Goal: Information Seeking & Learning: Learn about a topic

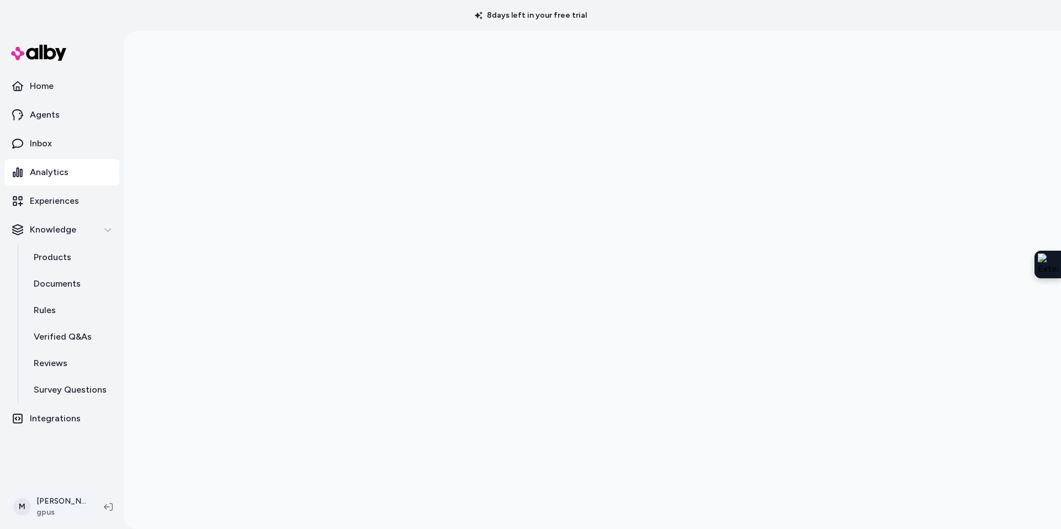
click at [72, 504] on html "8 days left in your free trial Home Agents Inbox Analytics Experiences Knowledg…" at bounding box center [530, 264] width 1061 height 529
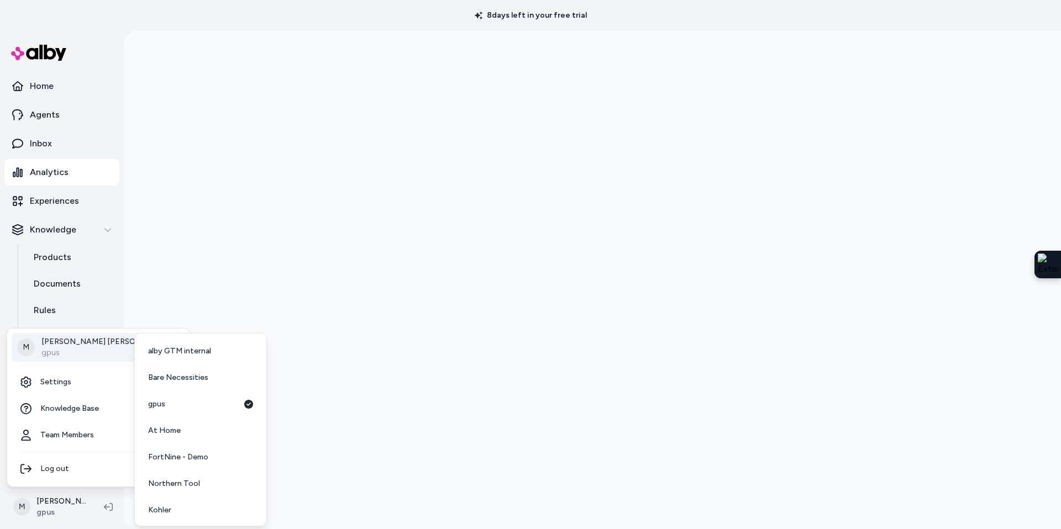
click at [52, 344] on p "Megan Beecham" at bounding box center [106, 341] width 130 height 11
click at [187, 507] on span "SidelineSwap" at bounding box center [171, 508] width 46 height 11
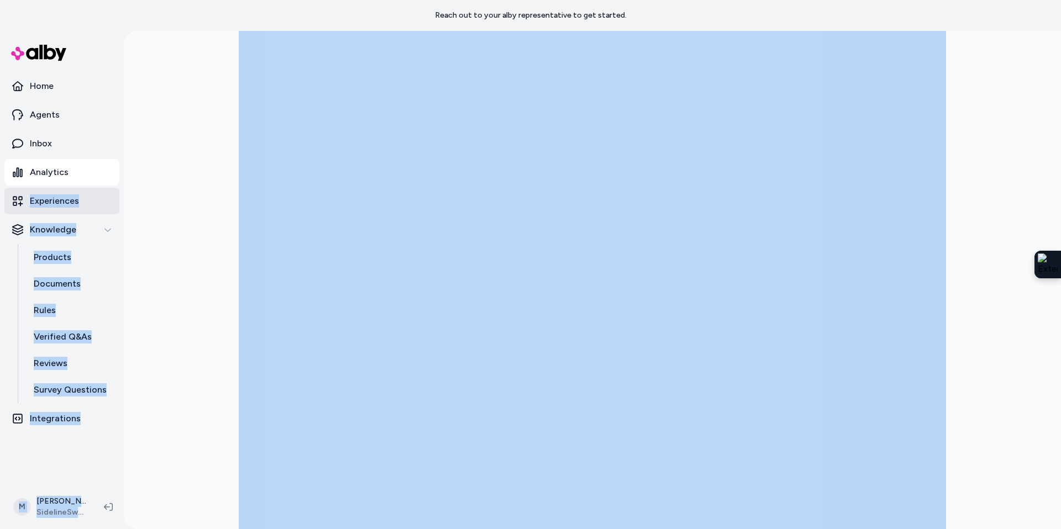
drag, startPoint x: 85, startPoint y: 182, endPoint x: 90, endPoint y: 187, distance: 7.8
click at [90, 187] on section "Home Agents Inbox Analytics Experiences Knowledge Products Documents Rules Veri…" at bounding box center [530, 295] width 1061 height 529
click at [43, 254] on p "Products" at bounding box center [53, 257] width 38 height 13
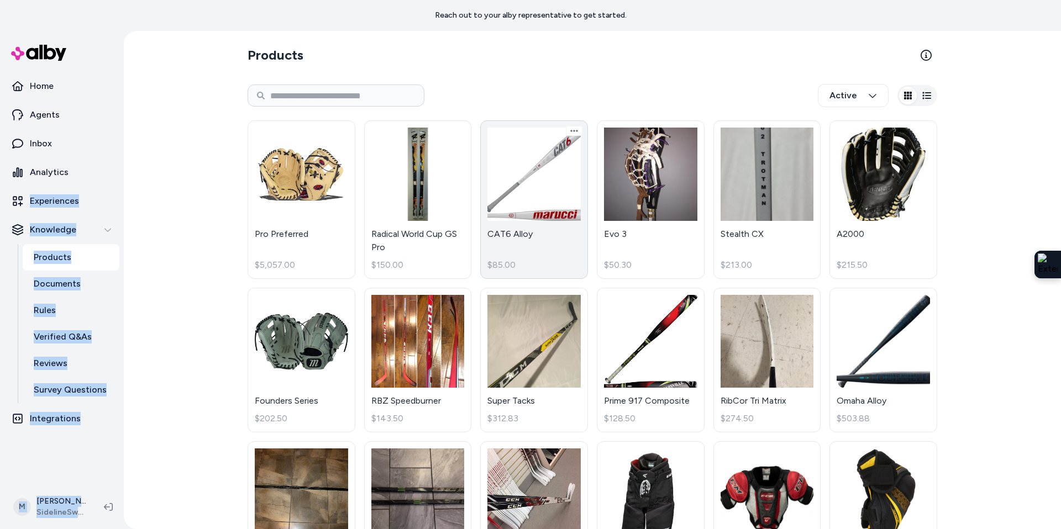
click at [523, 218] on link "CAT6 Alloy $85.00" at bounding box center [534, 199] width 108 height 159
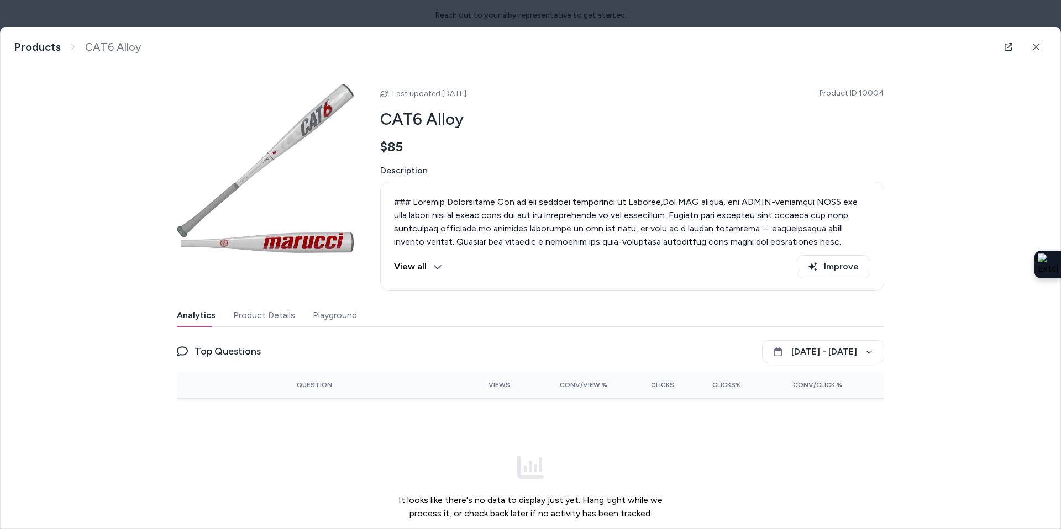
click at [336, 319] on button "Playground" at bounding box center [335, 315] width 44 height 22
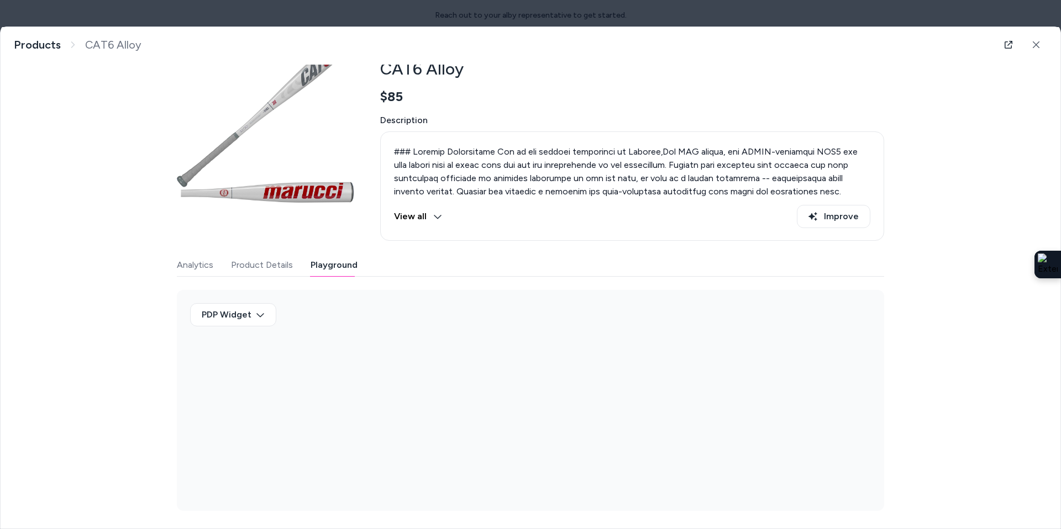
scroll to position [50, 0]
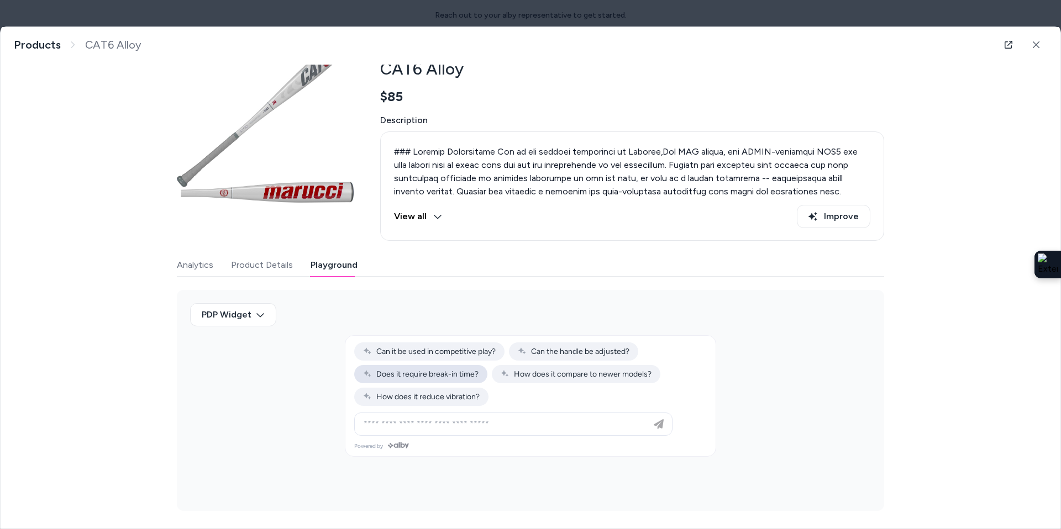
click at [456, 378] on button "Does it require break-in time?" at bounding box center [420, 374] width 133 height 18
type input "**********"
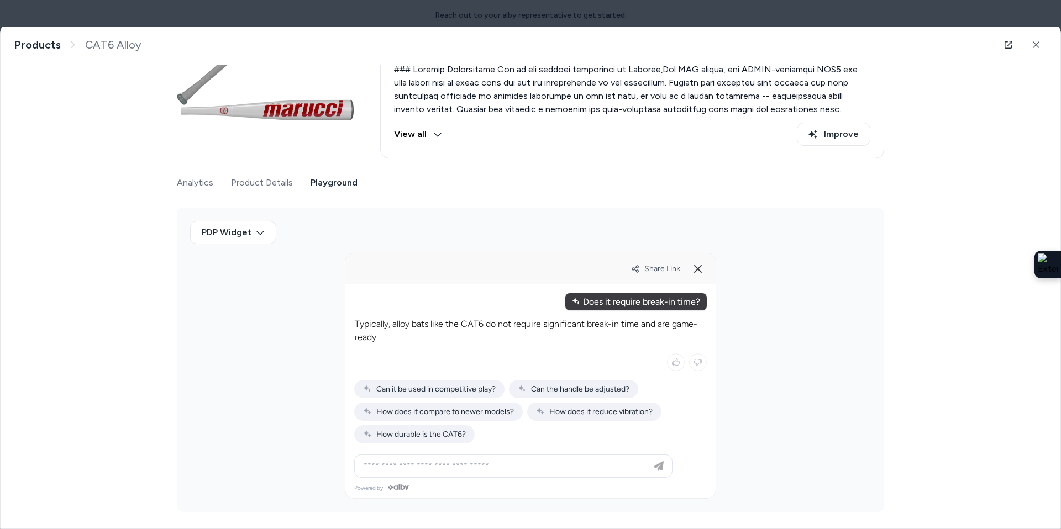
scroll to position [133, 0]
click at [585, 391] on span "Can the handle be adjusted?" at bounding box center [574, 388] width 112 height 9
type input "**********"
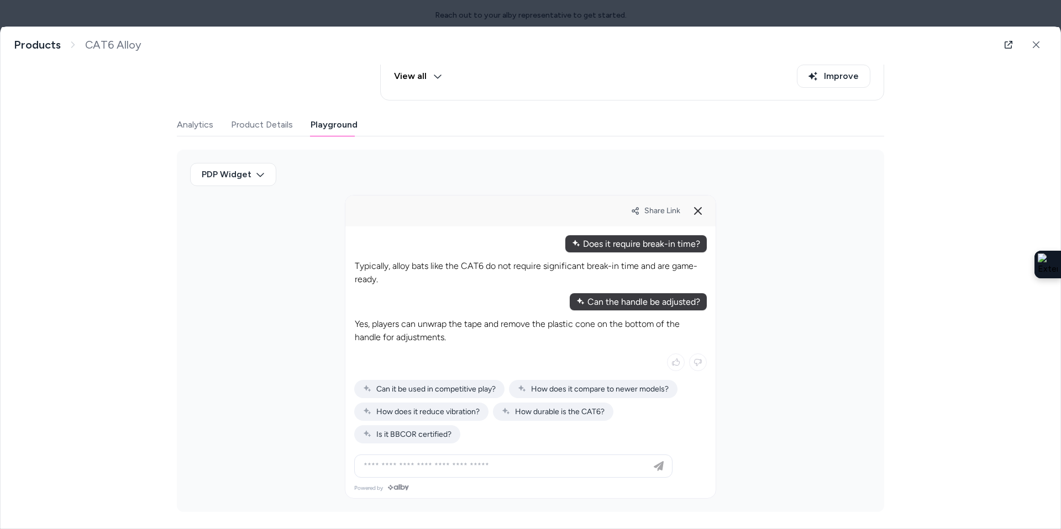
scroll to position [191, 0]
click at [415, 436] on span "Is it BBCOR certified?" at bounding box center [407, 433] width 88 height 9
type input "**********"
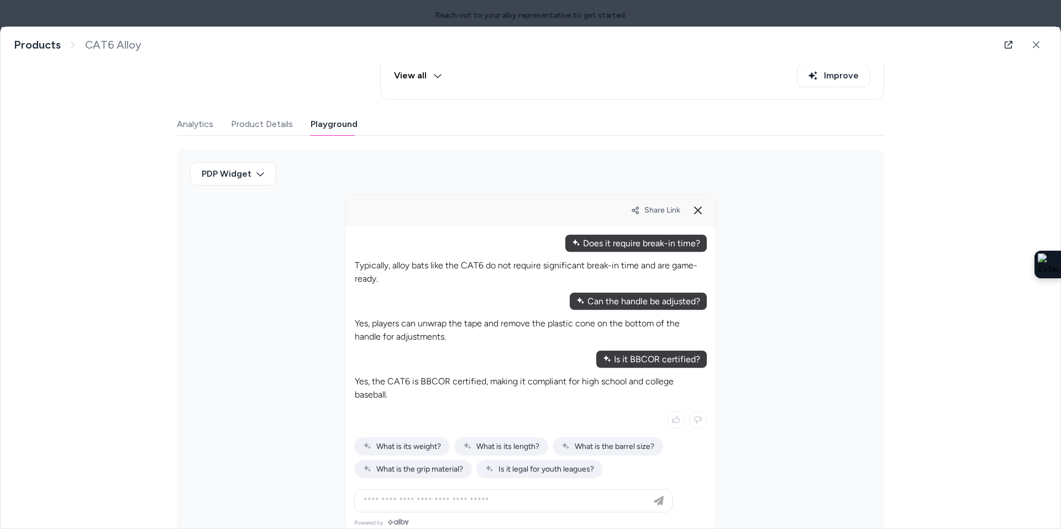
click at [538, 472] on span "Is it legal for youth leagues?" at bounding box center [539, 469] width 109 height 9
type input "**********"
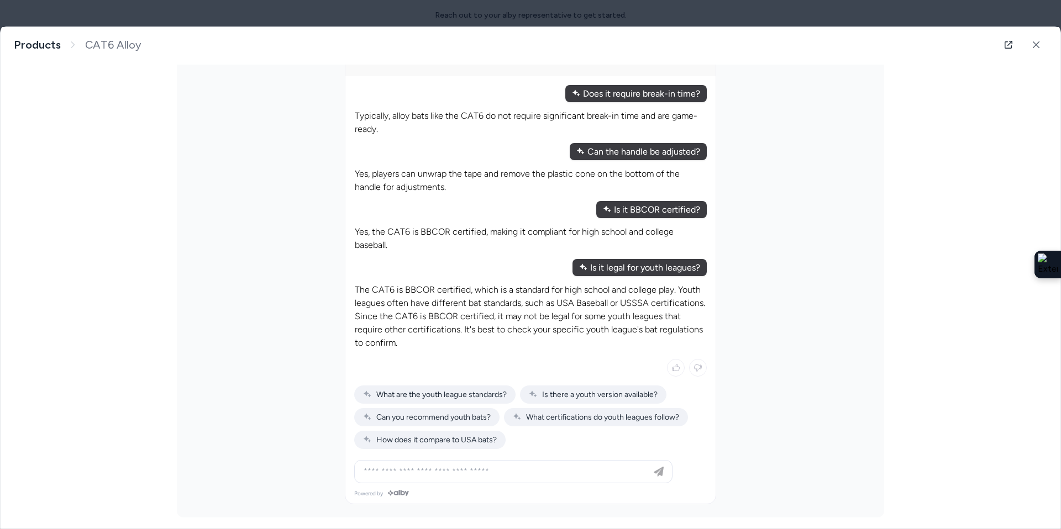
scroll to position [347, 0]
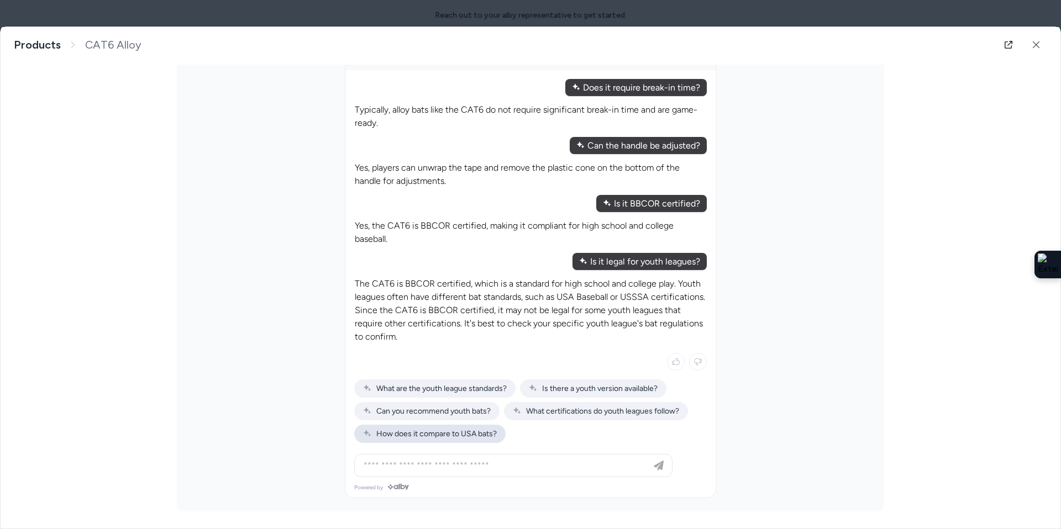
click at [433, 435] on span "How does it compare to USA bats?" at bounding box center [430, 433] width 134 height 9
type input "**********"
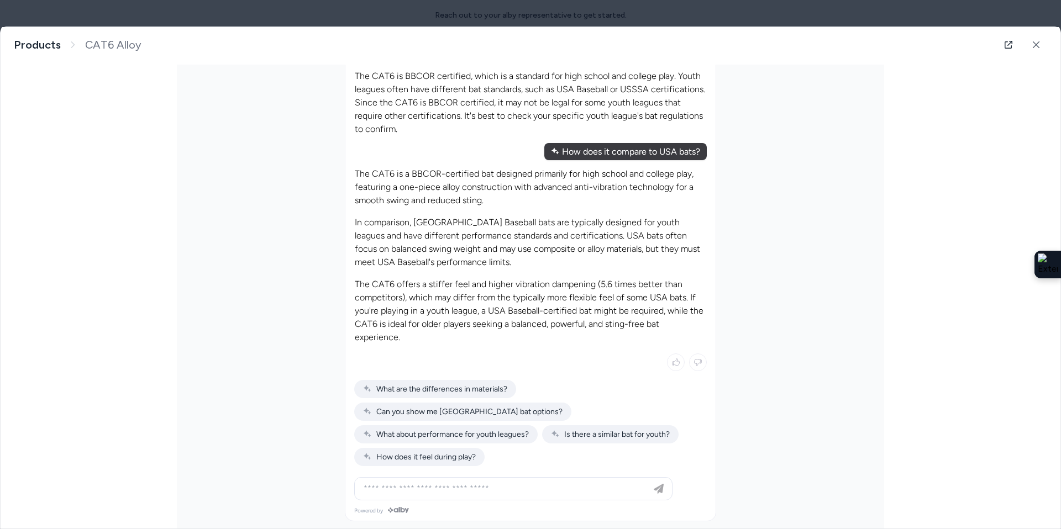
scroll to position [555, 0]
click at [472, 392] on span "What are the differences in materials?" at bounding box center [435, 388] width 144 height 9
type input "**********"
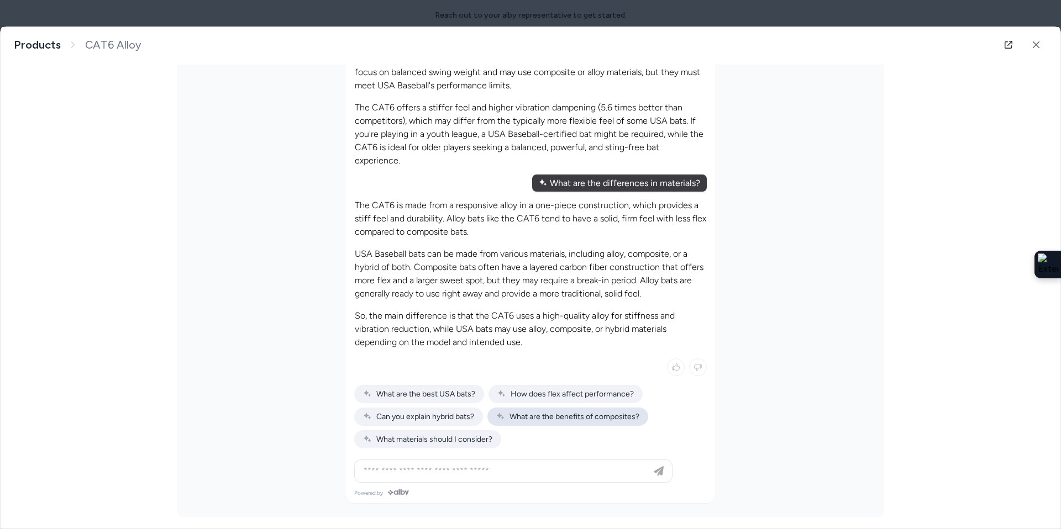
scroll to position [737, 0]
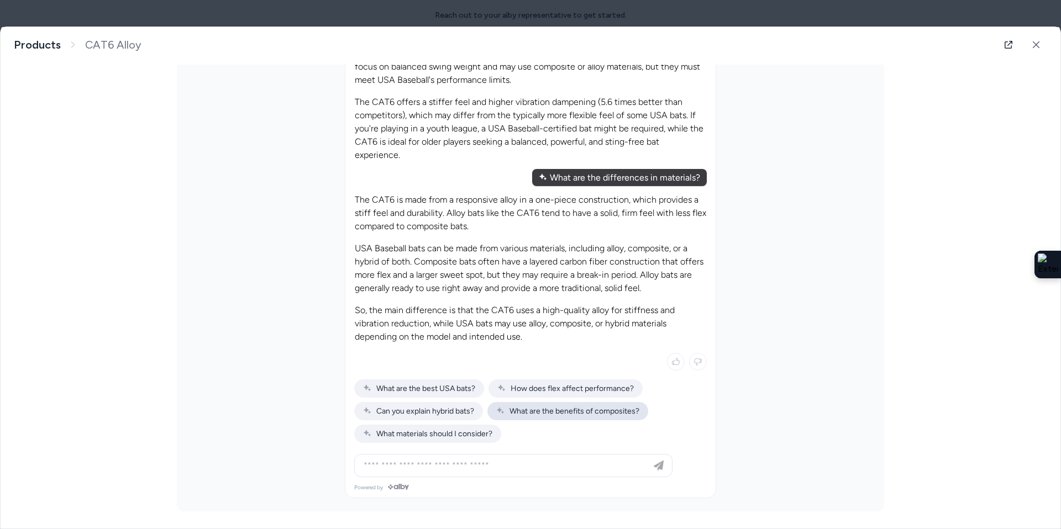
click at [615, 414] on span "What are the benefits of composites?" at bounding box center [567, 411] width 143 height 9
type input "**********"
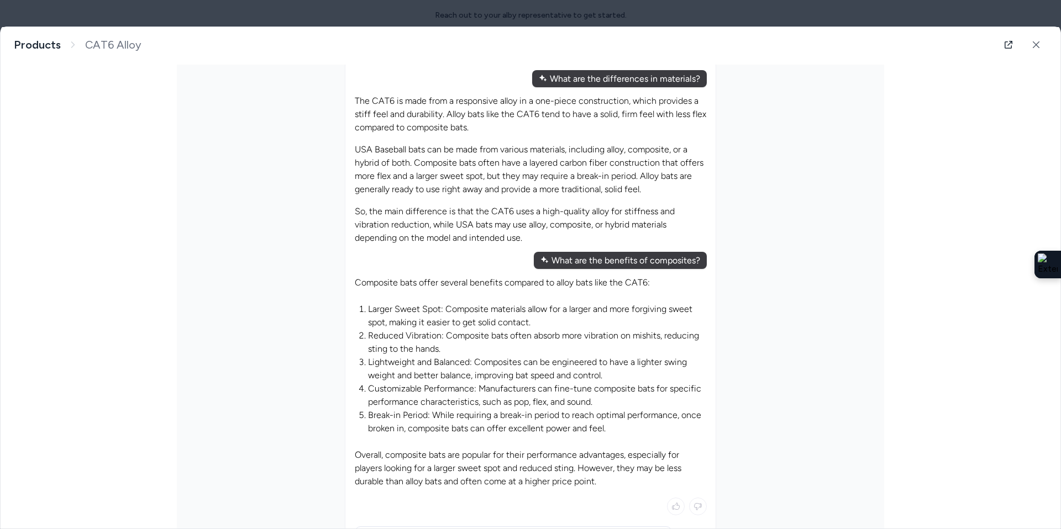
scroll to position [908, 0]
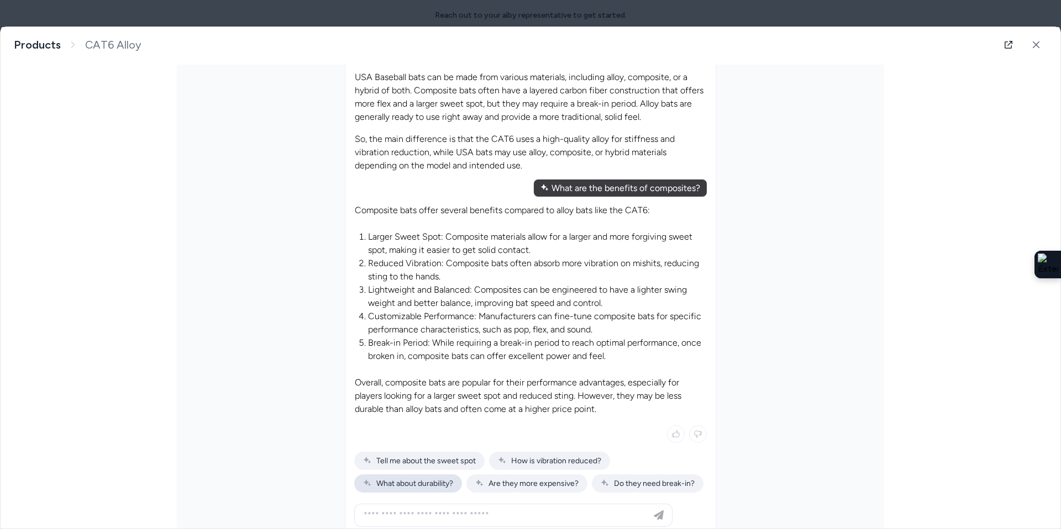
click at [429, 484] on span "What about durability?" at bounding box center [408, 483] width 90 height 9
type input "**********"
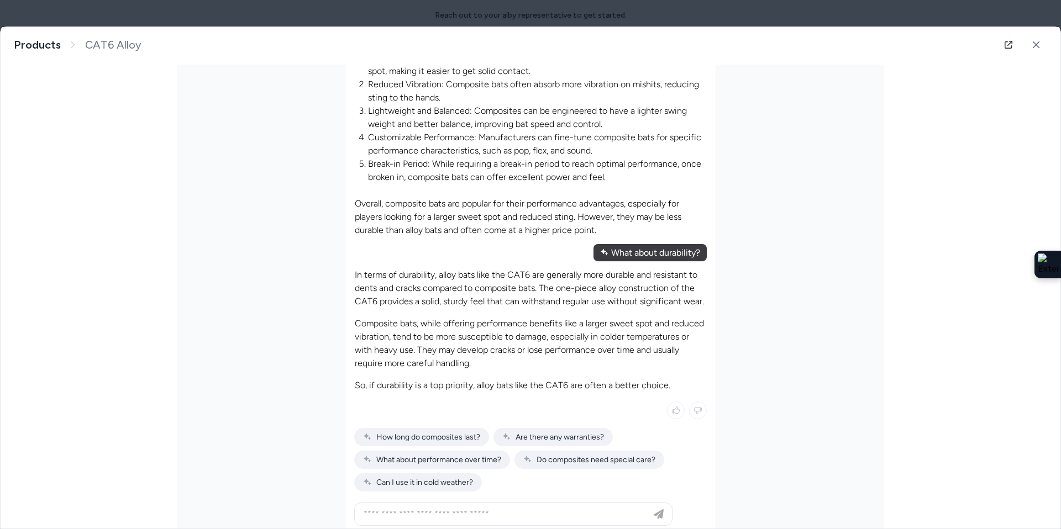
scroll to position [1136, 0]
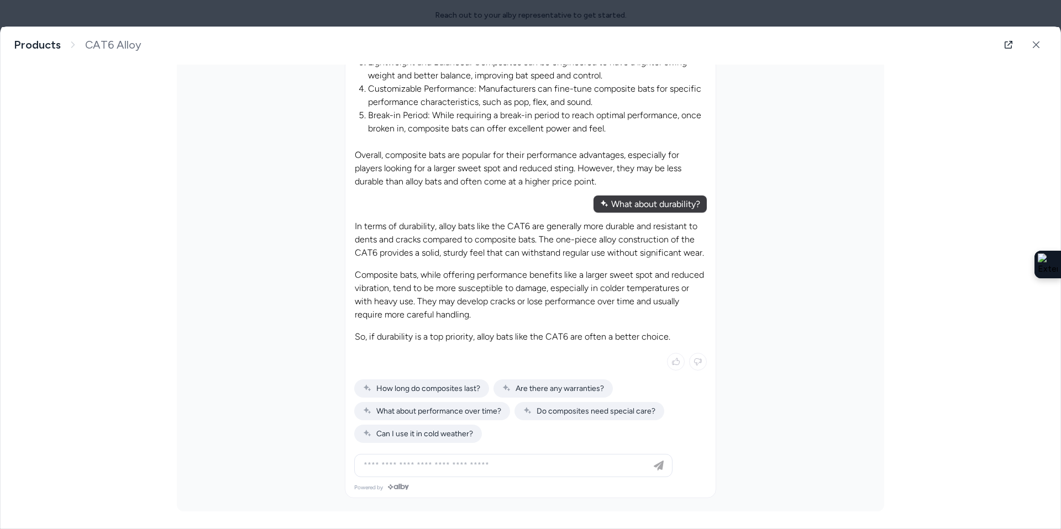
click at [425, 473] on div at bounding box center [513, 466] width 313 height 22
click at [425, 467] on input at bounding box center [502, 465] width 291 height 13
type input "**********"
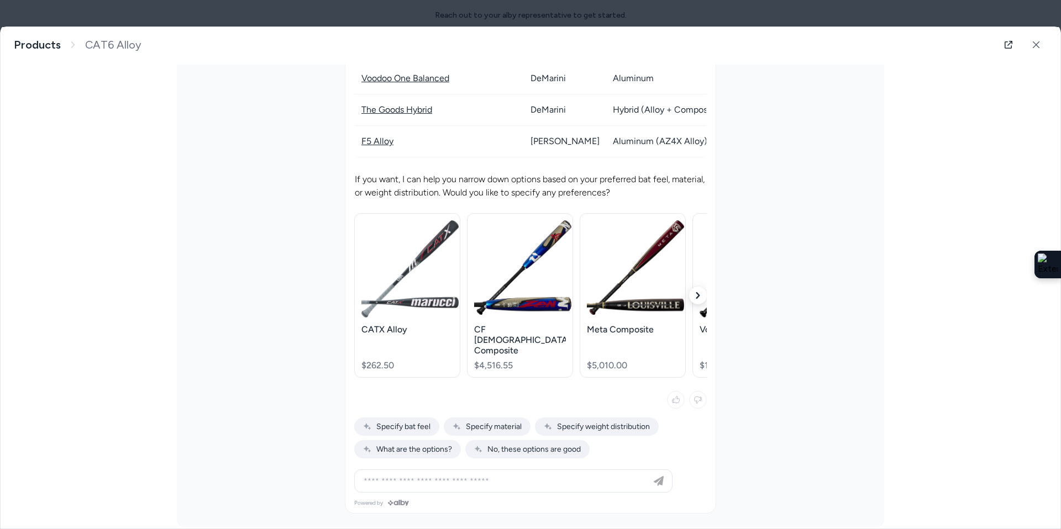
scroll to position [1621, 0]
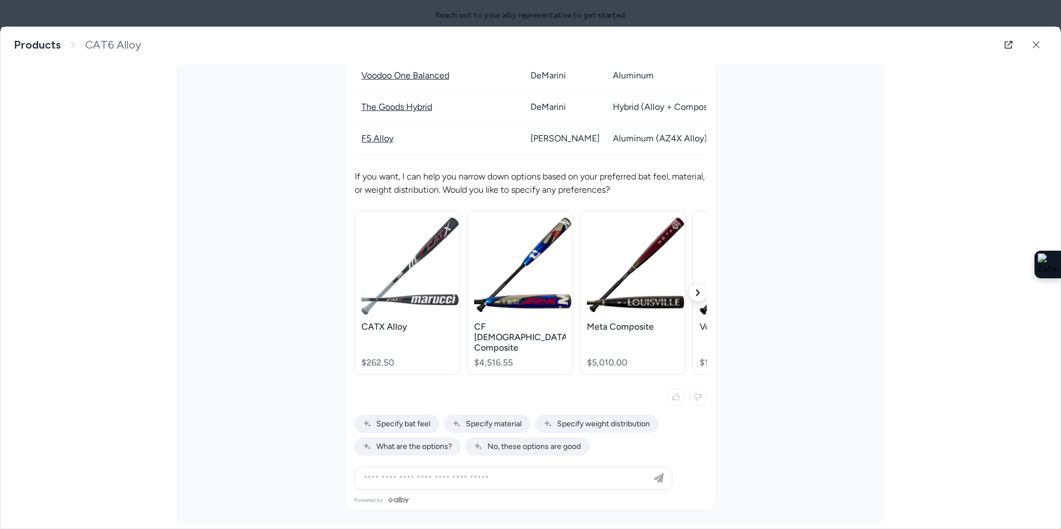
click at [695, 290] on icon "button" at bounding box center [698, 293] width 7 height 7
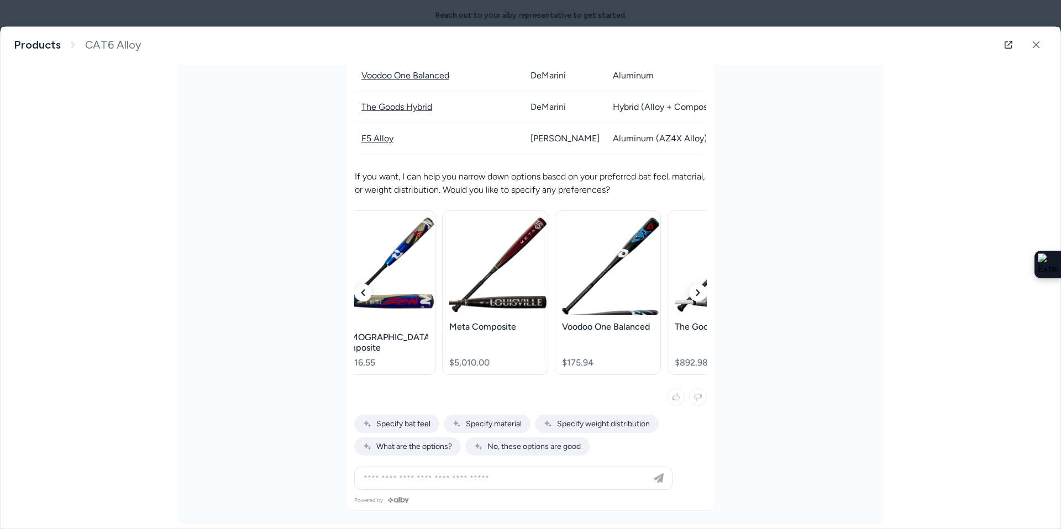
scroll to position [0, 138]
click at [701, 290] on button "button" at bounding box center [698, 293] width 18 height 18
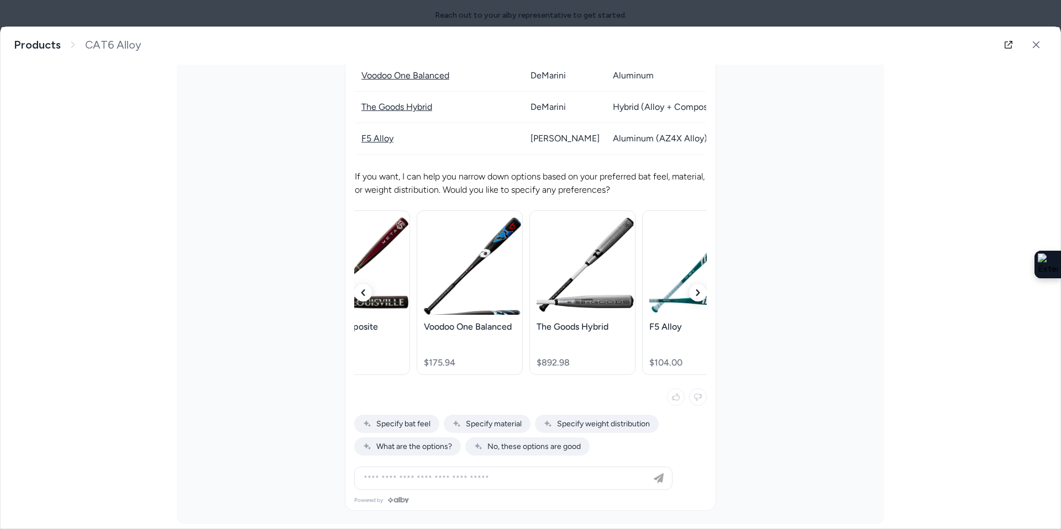
scroll to position [0, 276]
click at [365, 290] on button "button" at bounding box center [363, 293] width 18 height 18
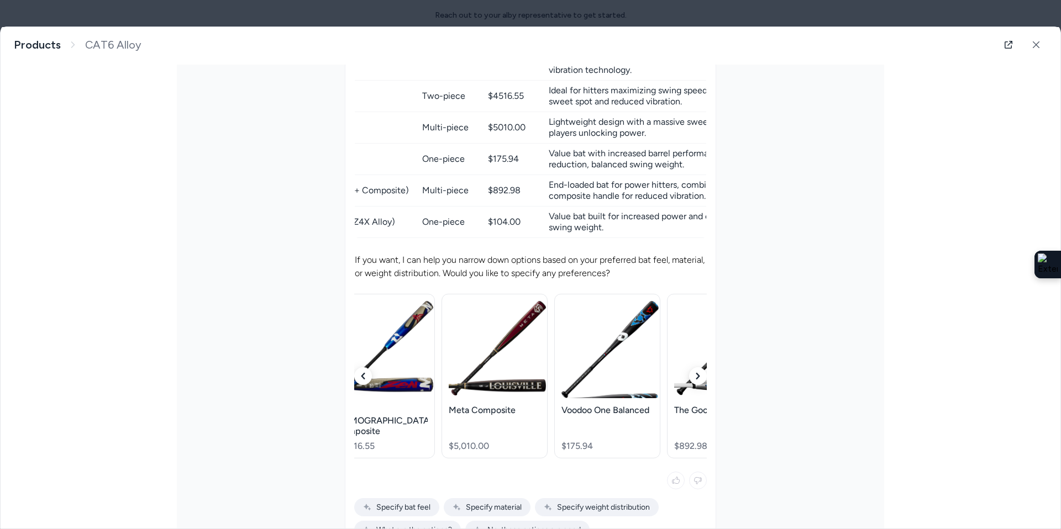
scroll to position [1621, 0]
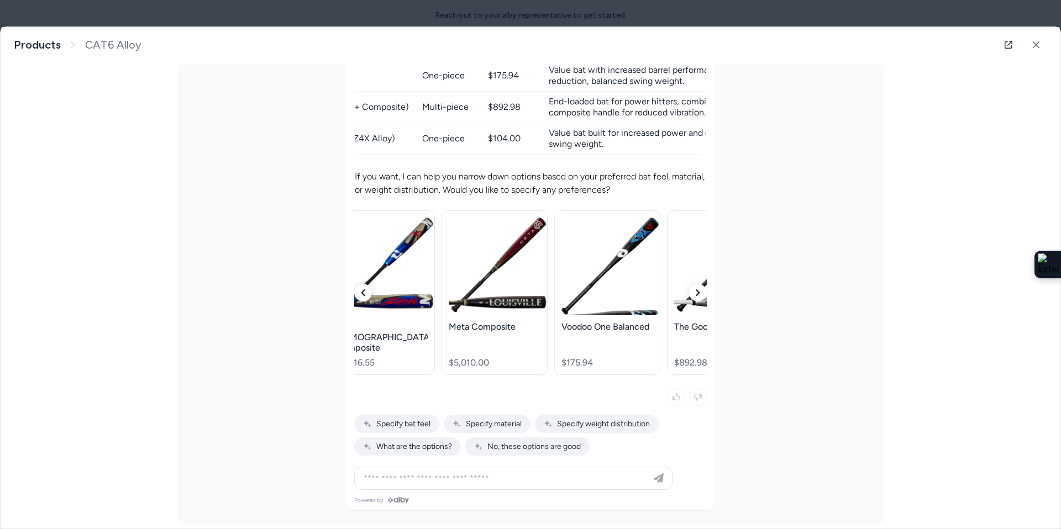
click at [467, 277] on img at bounding box center [497, 265] width 97 height 94
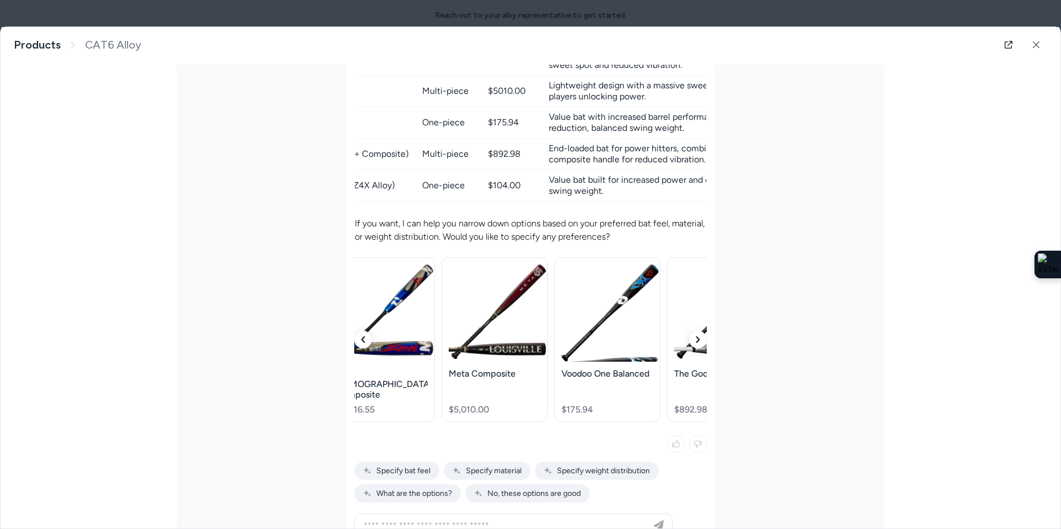
scroll to position [1574, 0]
click at [465, 518] on input at bounding box center [502, 524] width 291 height 13
type input "**********"
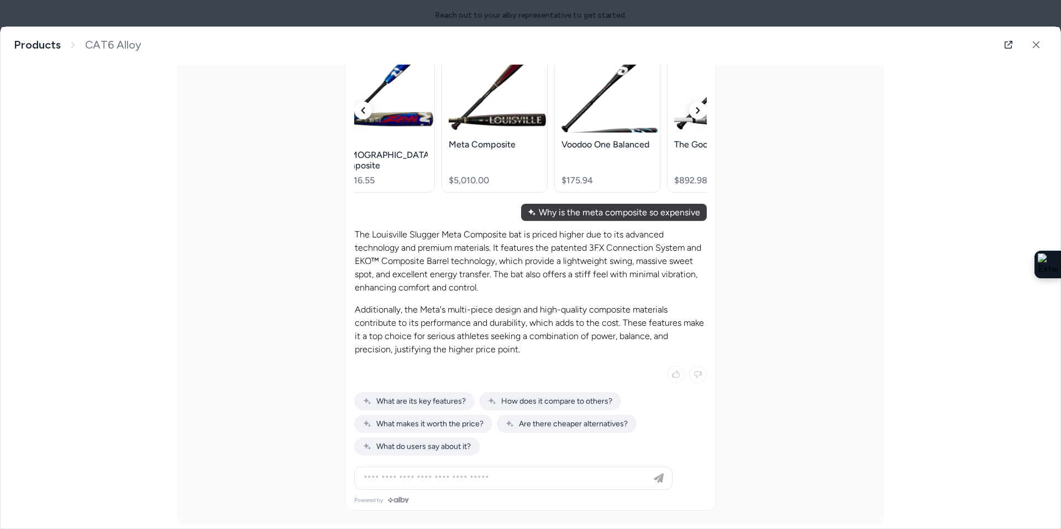
scroll to position [1802, 0]
click at [423, 395] on div "What are its key features?" at bounding box center [414, 402] width 120 height 18
type input "**********"
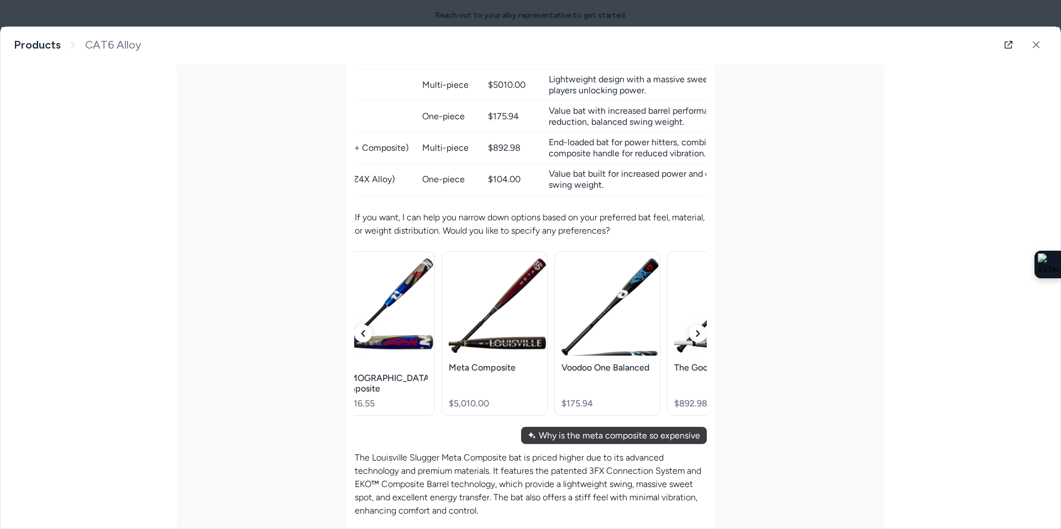
scroll to position [1467, 0]
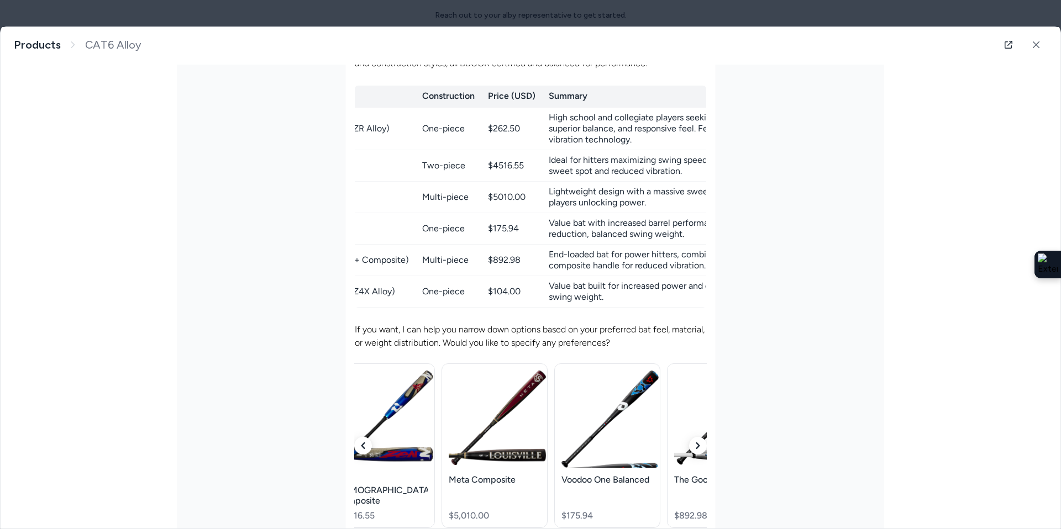
click at [596, 511] on div "$175.94" at bounding box center [607, 516] width 92 height 10
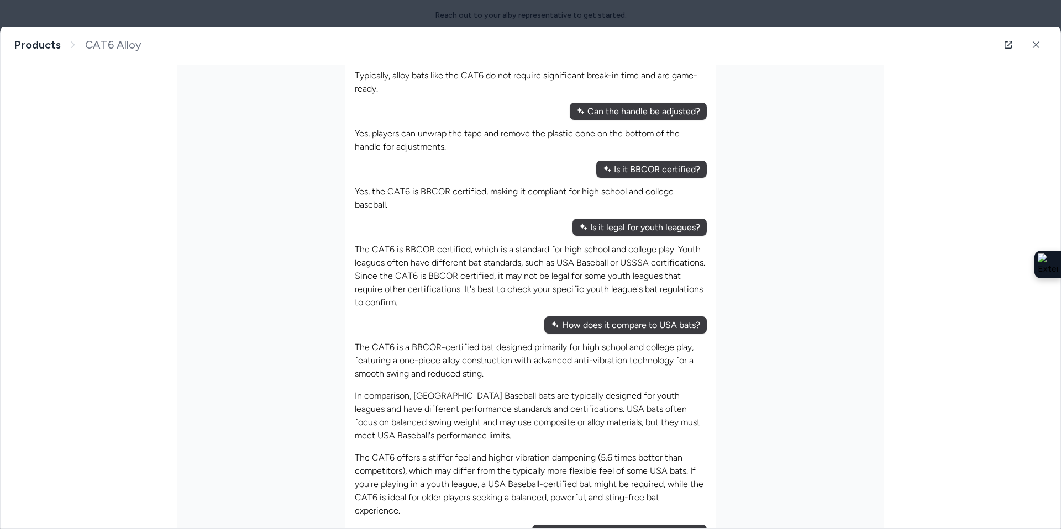
scroll to position [0, 0]
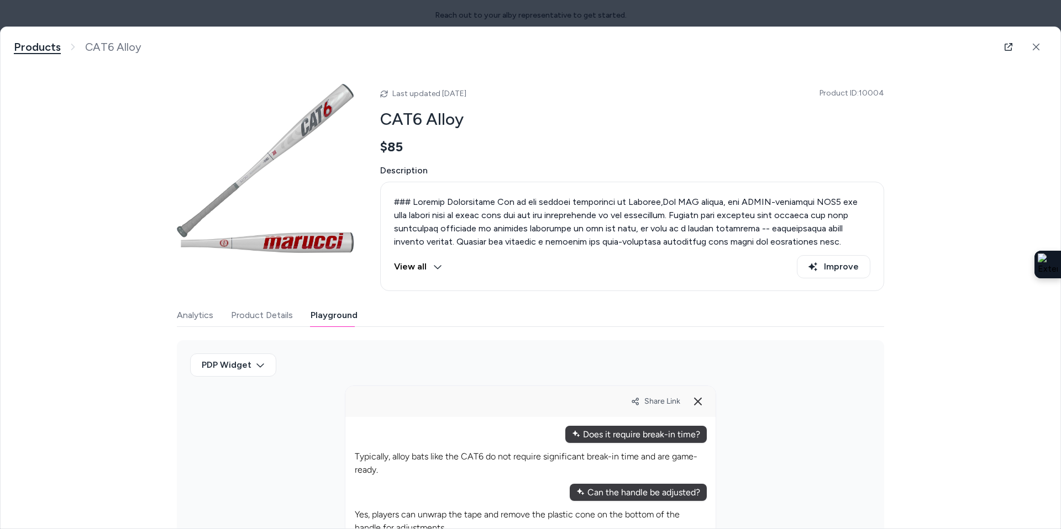
click at [46, 43] on link "Products" at bounding box center [37, 47] width 47 height 14
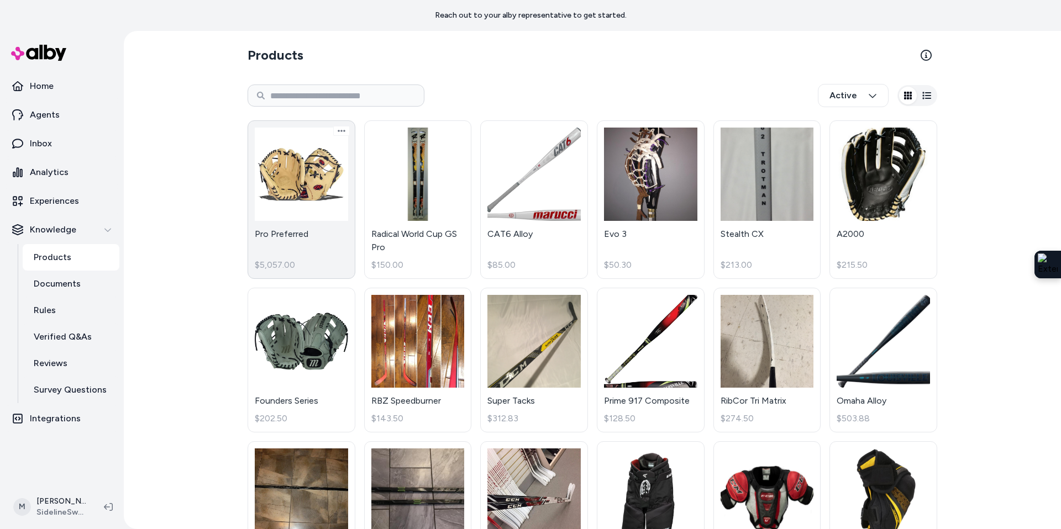
click at [290, 181] on link "Pro Preferred $5,057.00" at bounding box center [302, 199] width 108 height 159
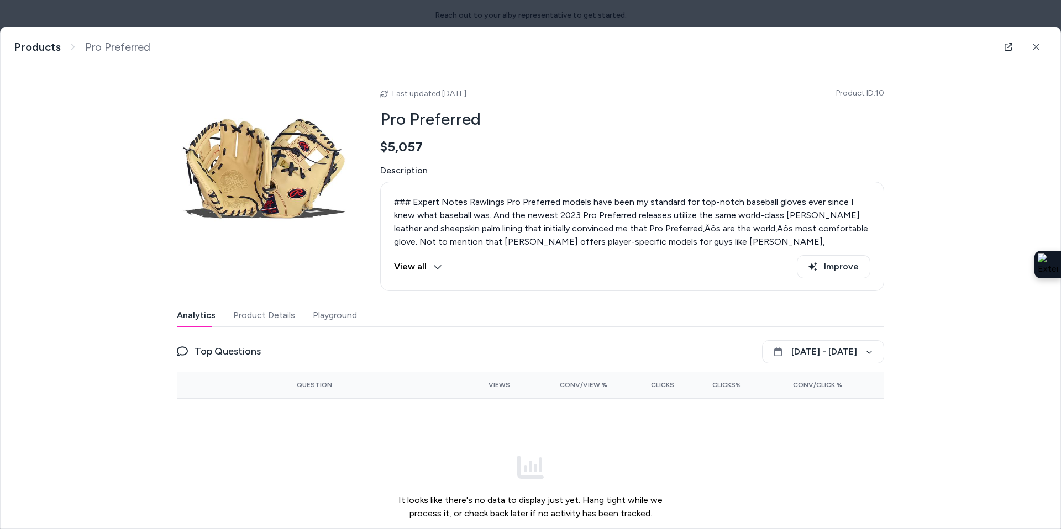
click at [263, 305] on button "Product Details" at bounding box center [264, 315] width 62 height 22
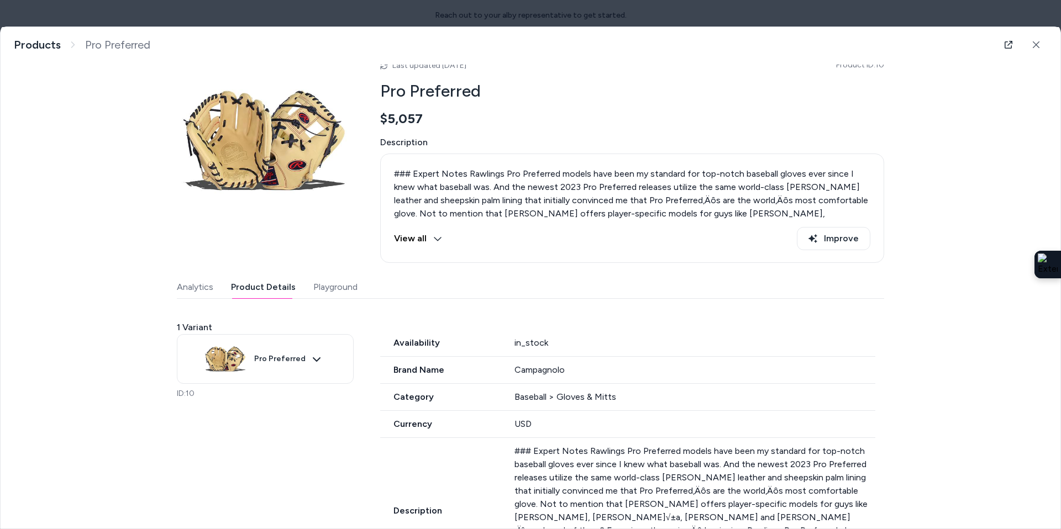
scroll to position [27, 0]
click at [426, 243] on button "View all" at bounding box center [418, 240] width 48 height 23
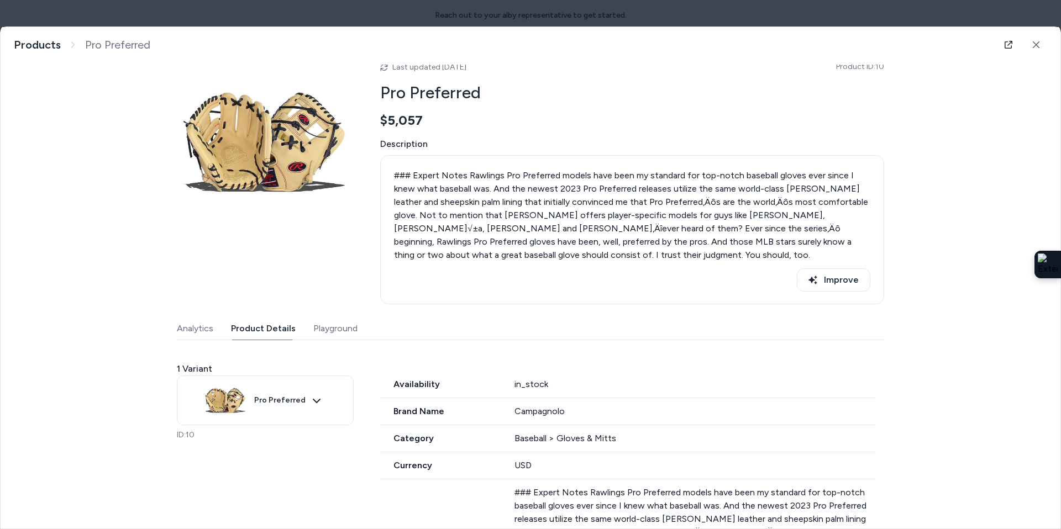
click at [329, 336] on button "Playground" at bounding box center [335, 329] width 44 height 22
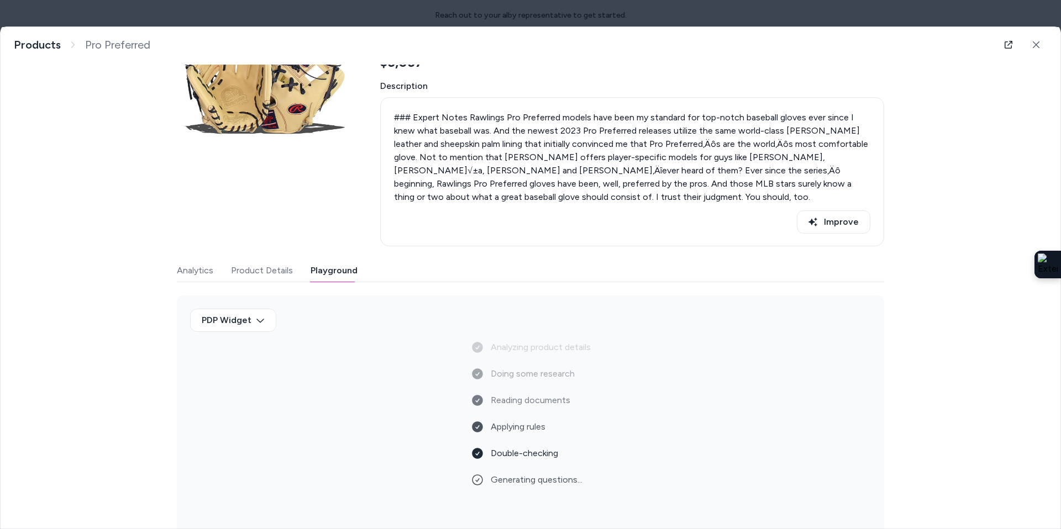
scroll to position [85, 0]
click at [255, 273] on button "Product Details" at bounding box center [262, 270] width 62 height 22
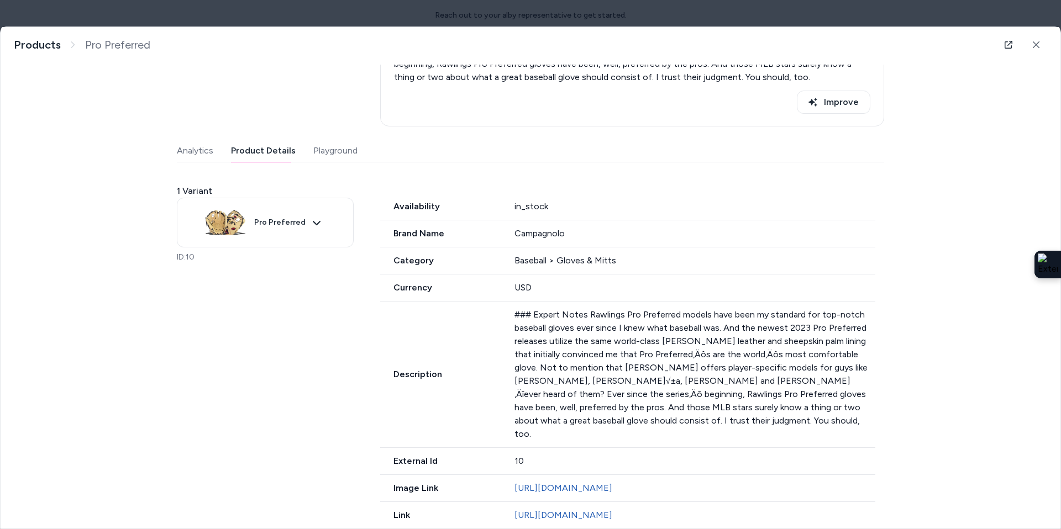
scroll to position [207, 0]
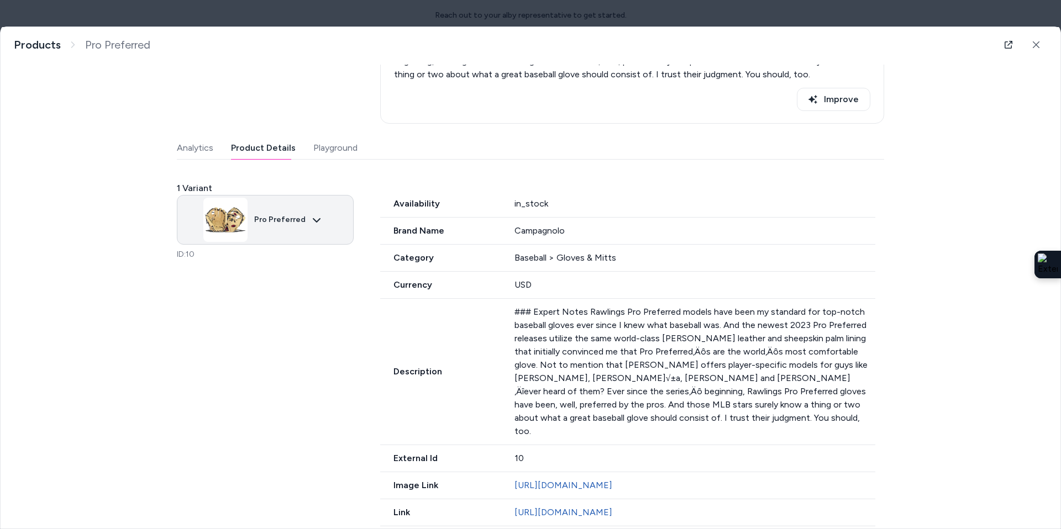
click at [320, 223] on body "Reach out to your alby representative to get started. Home Agents Inbox Analyti…" at bounding box center [530, 264] width 1061 height 529
click at [509, 219] on div at bounding box center [530, 264] width 1061 height 529
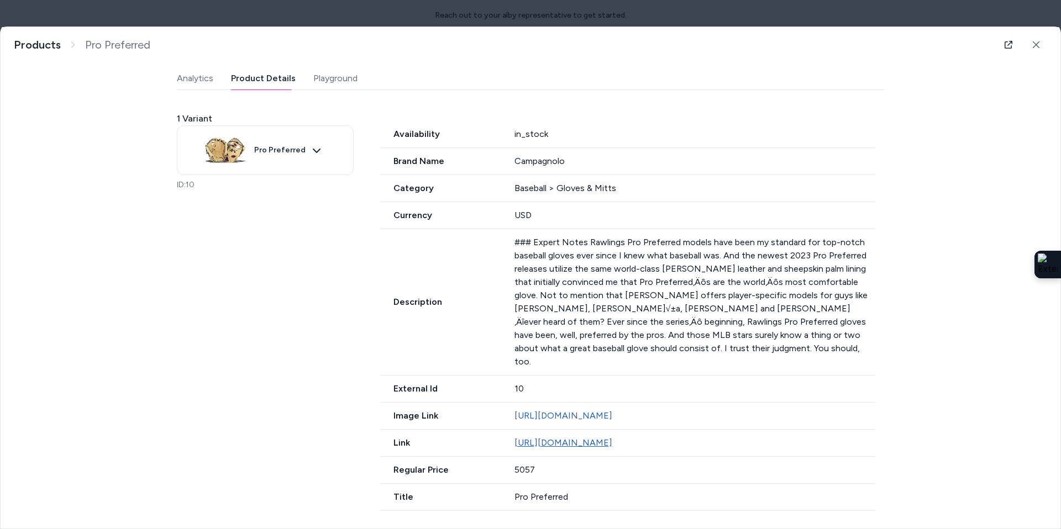
click at [599, 444] on link "https://sidelineswap.com/shop/609" at bounding box center [563, 443] width 98 height 10
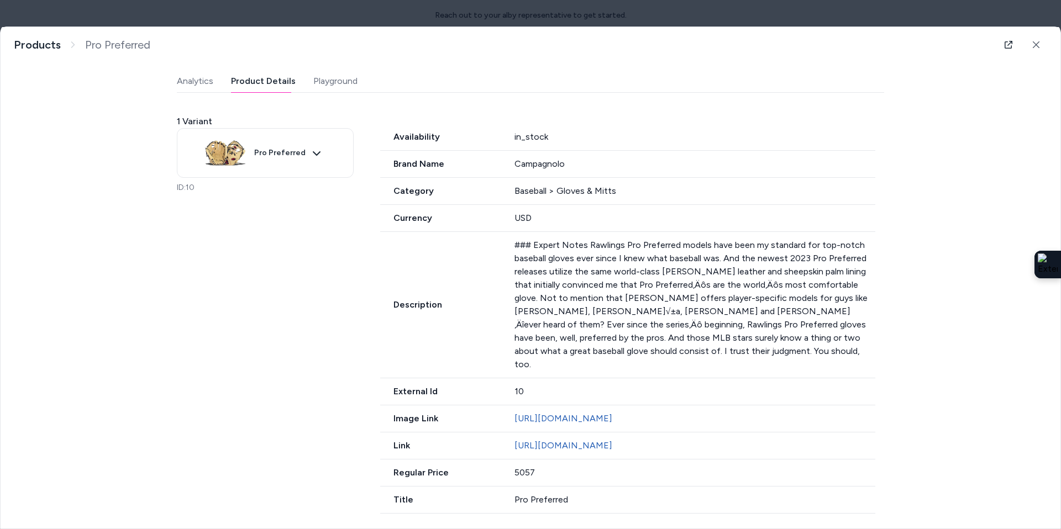
scroll to position [67, 0]
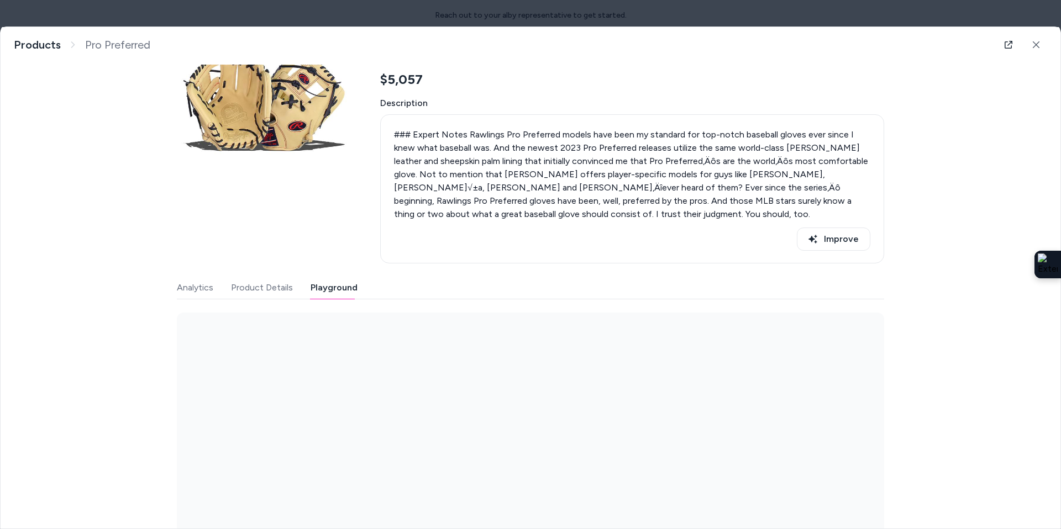
click at [320, 281] on button "Playground" at bounding box center [334, 288] width 47 height 22
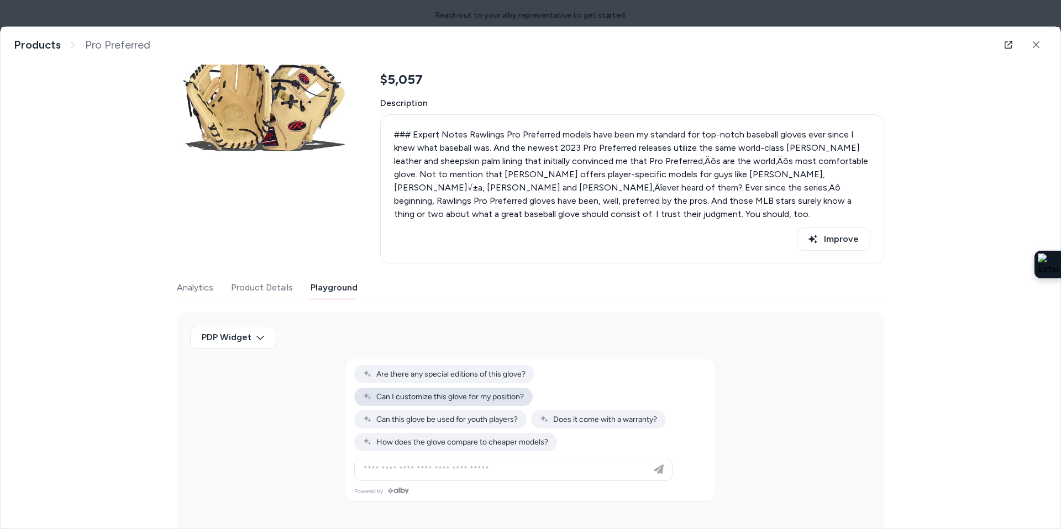
click at [442, 400] on span "Can I customize this glove for my position?" at bounding box center [443, 396] width 161 height 9
type input "**********"
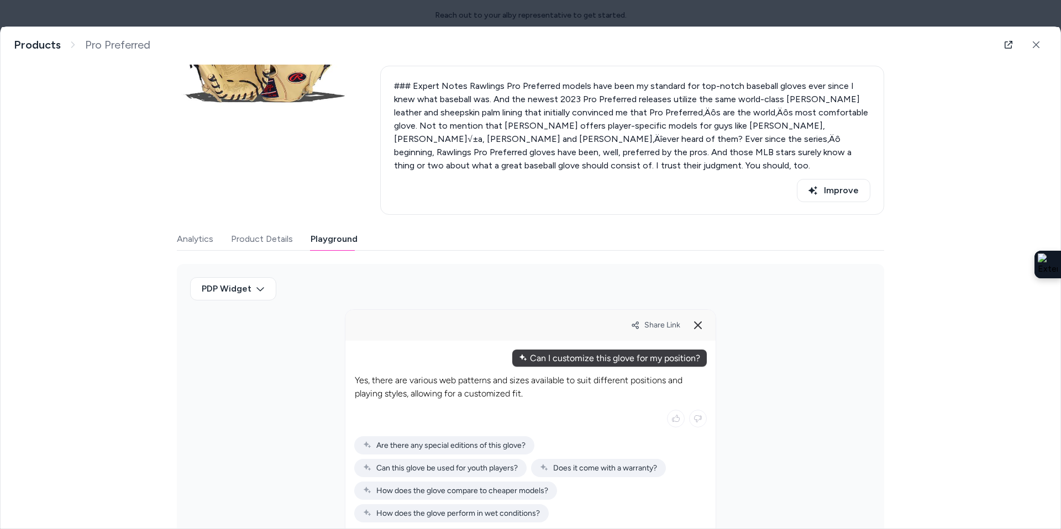
scroll to position [143, 0]
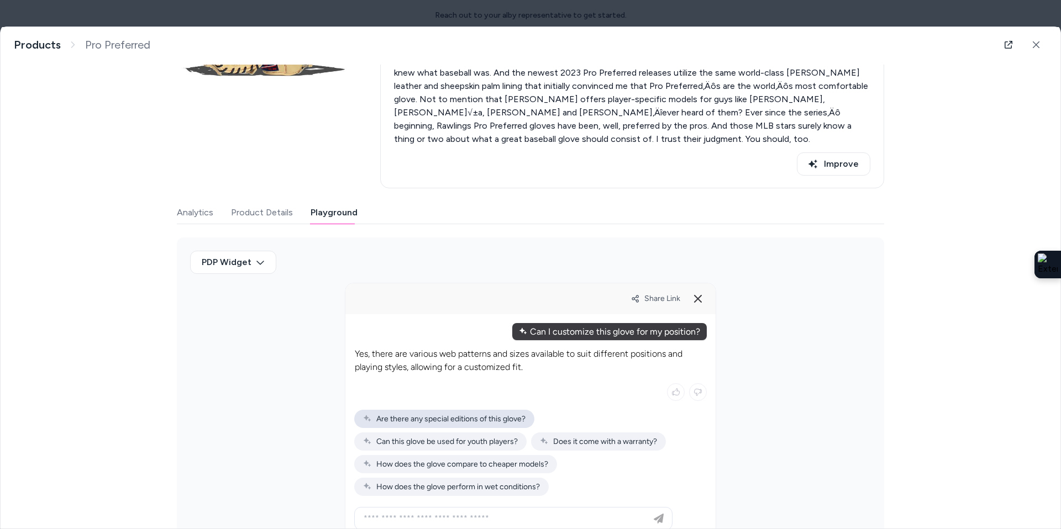
click at [513, 412] on div "Are there any special editions of this glove?" at bounding box center [444, 419] width 180 height 18
type input "**********"
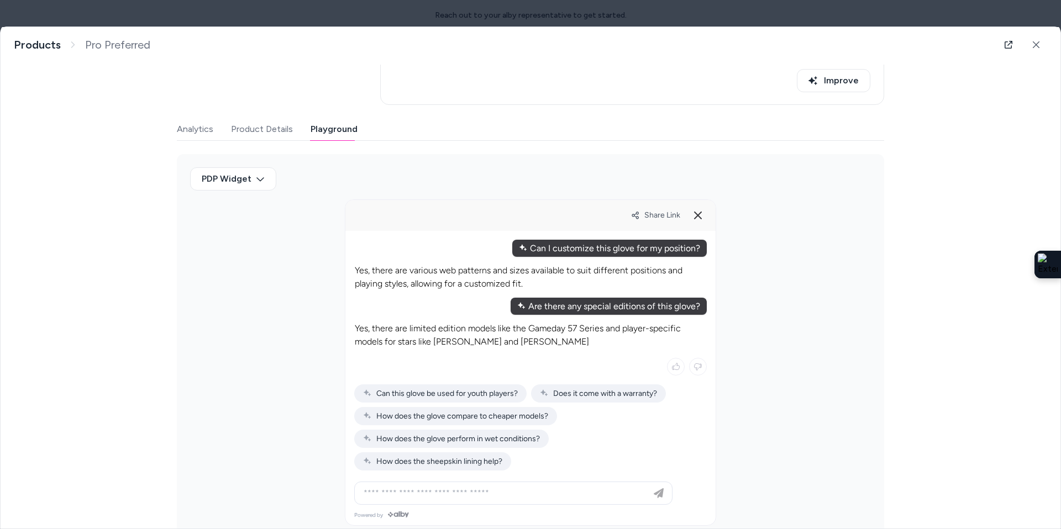
scroll to position [227, 0]
click at [577, 392] on span "Does it come with a warranty?" at bounding box center [598, 392] width 117 height 9
type input "**********"
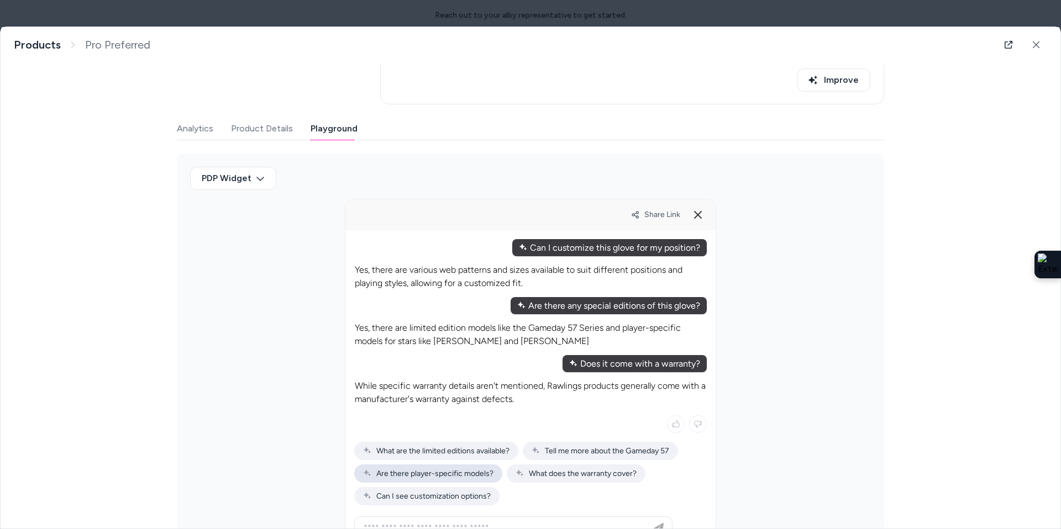
click at [427, 470] on span "Are there player-specific models?" at bounding box center [428, 473] width 130 height 9
type input "**********"
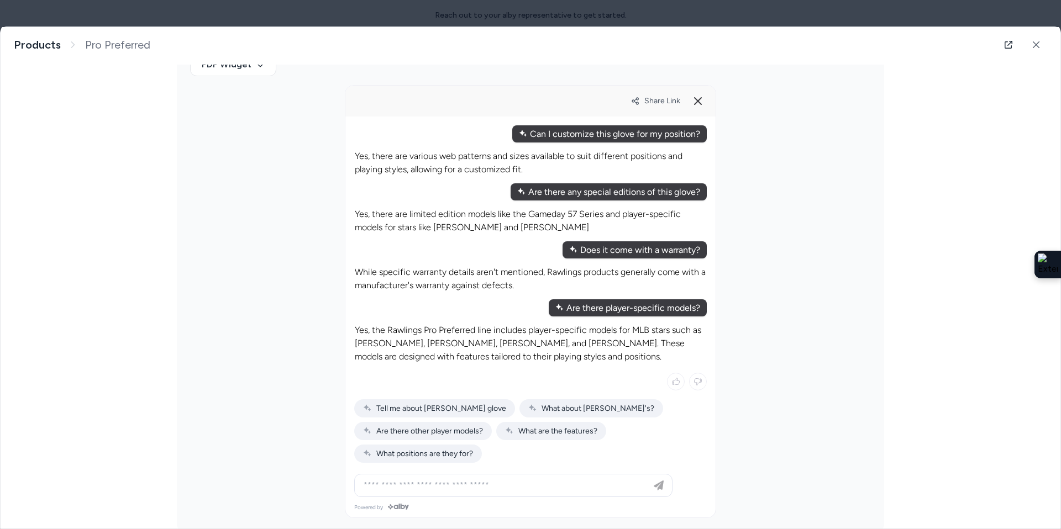
scroll to position [360, 0]
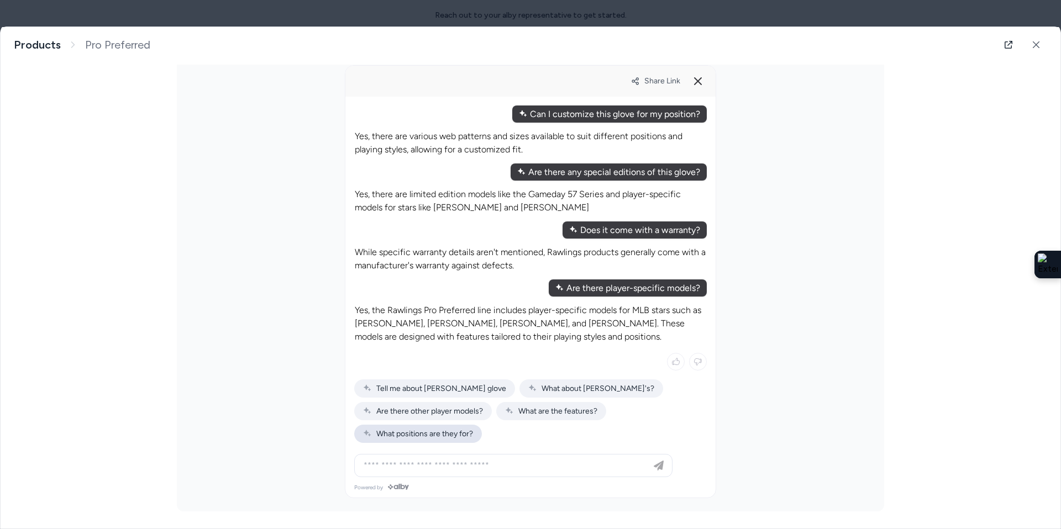
click at [444, 439] on div "What positions are they for?" at bounding box center [418, 434] width 128 height 18
type input "**********"
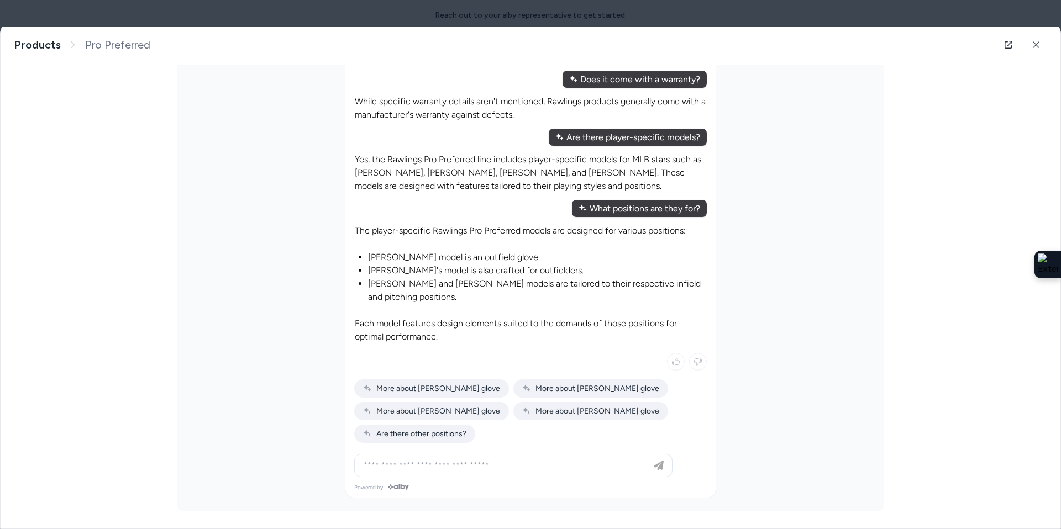
scroll to position [0, 0]
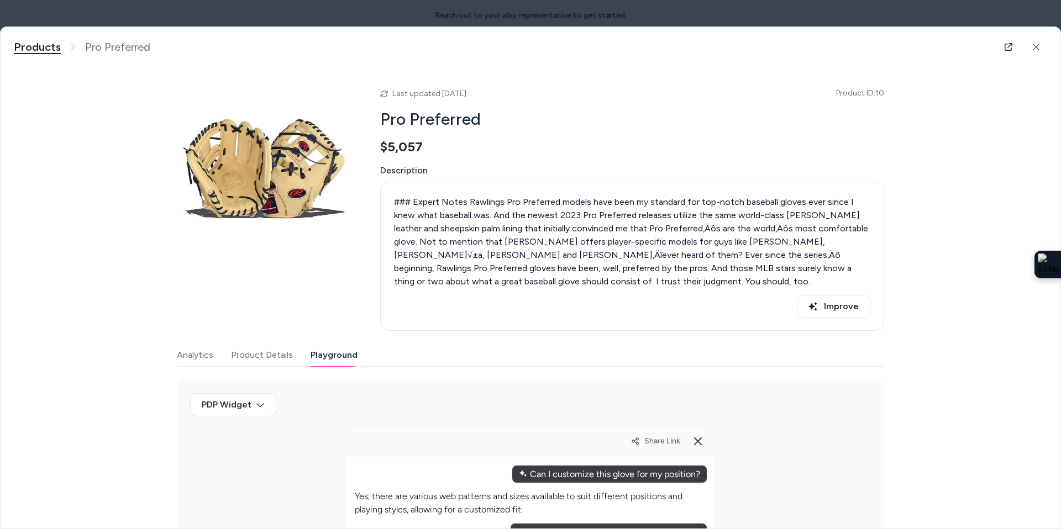
click at [41, 43] on link "Products" at bounding box center [37, 47] width 47 height 14
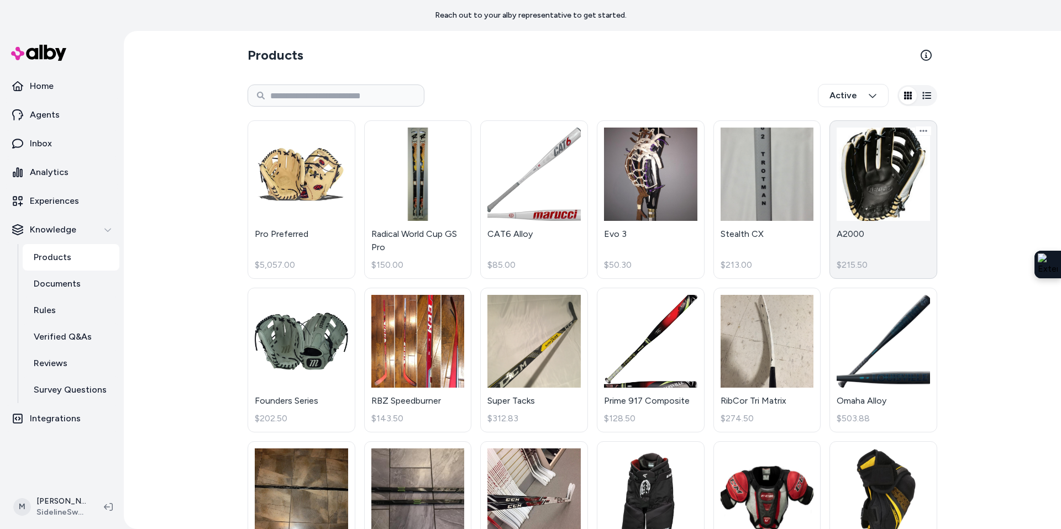
click at [870, 195] on link "A2000 $215.50" at bounding box center [883, 199] width 108 height 159
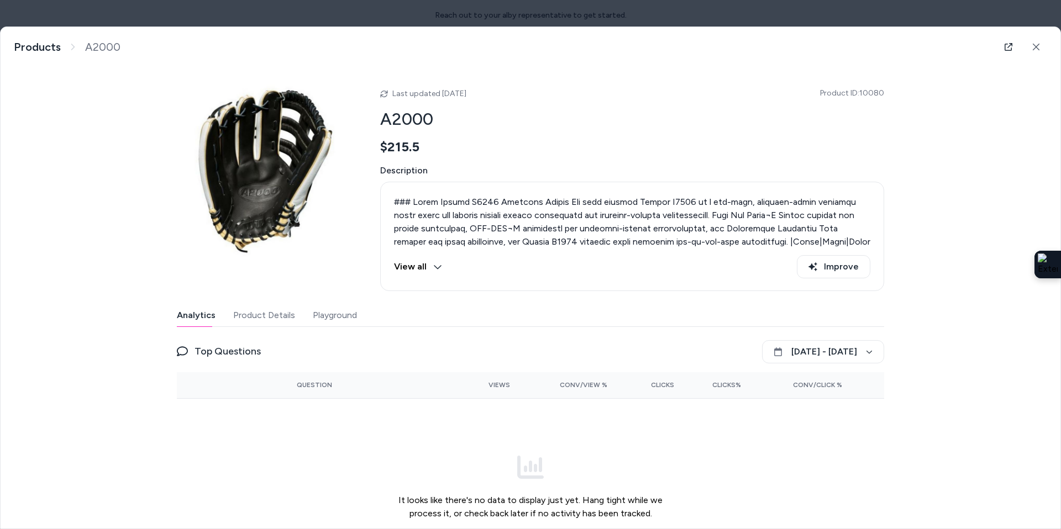
click at [338, 325] on button "Playground" at bounding box center [335, 315] width 44 height 22
